Goal: Information Seeking & Learning: Check status

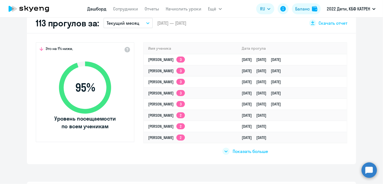
scroll to position [175, 0]
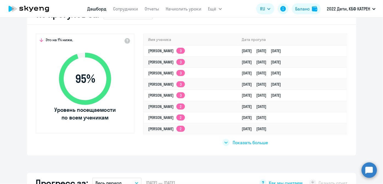
select select "30"
click at [368, 173] on circle at bounding box center [369, 169] width 15 height 15
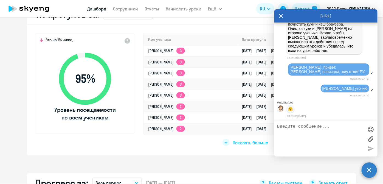
scroll to position [80634, 0]
drag, startPoint x: 288, startPoint y: 28, endPoint x: 352, endPoint y: 99, distance: 94.7
copy div "Loremi, do sitametc Adip: 4) elitsed doeiusm temporincidid 2 utlabore et dolore…"
click at [158, 29] on div "Это на 1% ниже, 95 % Уровень посещаемости по всем ученикам Имя ученика Дата про…" at bounding box center [192, 90] width 330 height 131
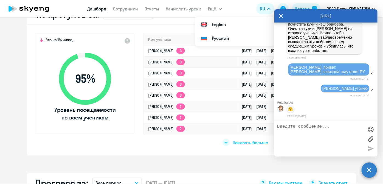
drag, startPoint x: 281, startPoint y: 17, endPoint x: 102, endPoint y: 1, distance: 180.3
click at [281, 17] on icon at bounding box center [281, 15] width 4 height 13
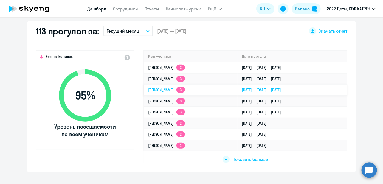
scroll to position [175, 0]
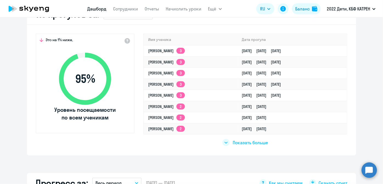
click at [223, 143] on div "Показать больше" at bounding box center [246, 142] width 46 height 7
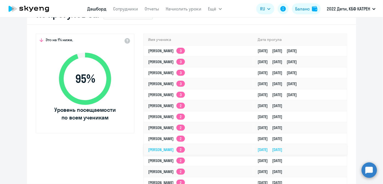
click at [160, 150] on link "[PERSON_NAME] 2" at bounding box center [166, 149] width 37 height 5
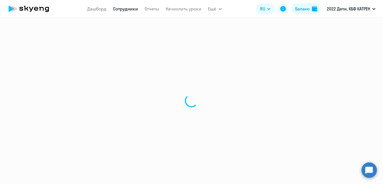
select select "math"
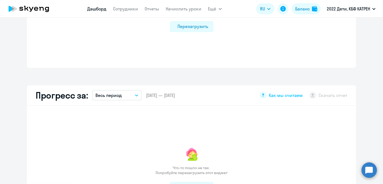
scroll to position [299, 0]
